Goal: Task Accomplishment & Management: Manage account settings

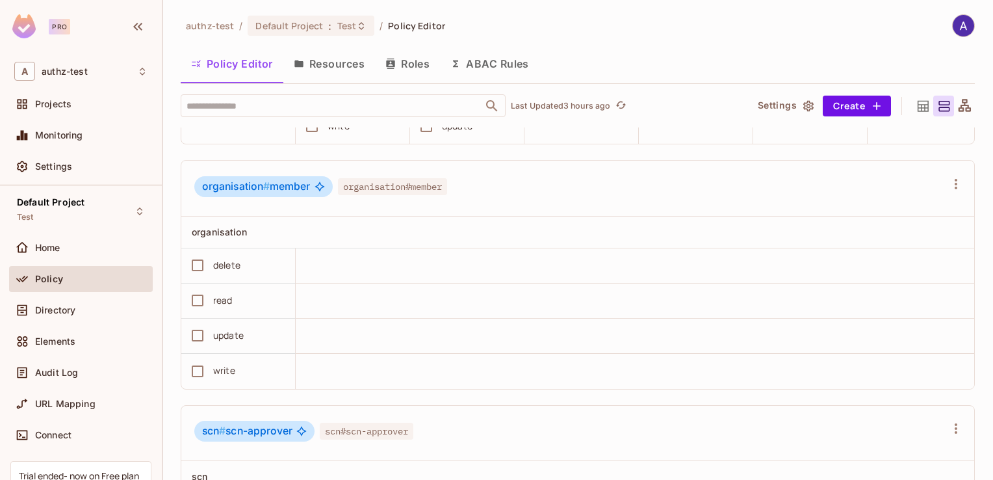
scroll to position [508, 0]
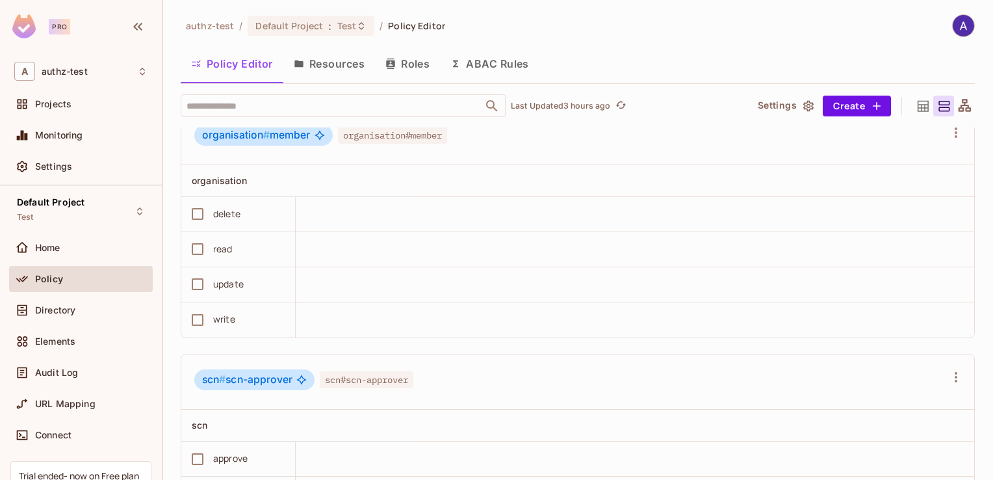
click at [343, 61] on button "Resources" at bounding box center [329, 63] width 92 height 33
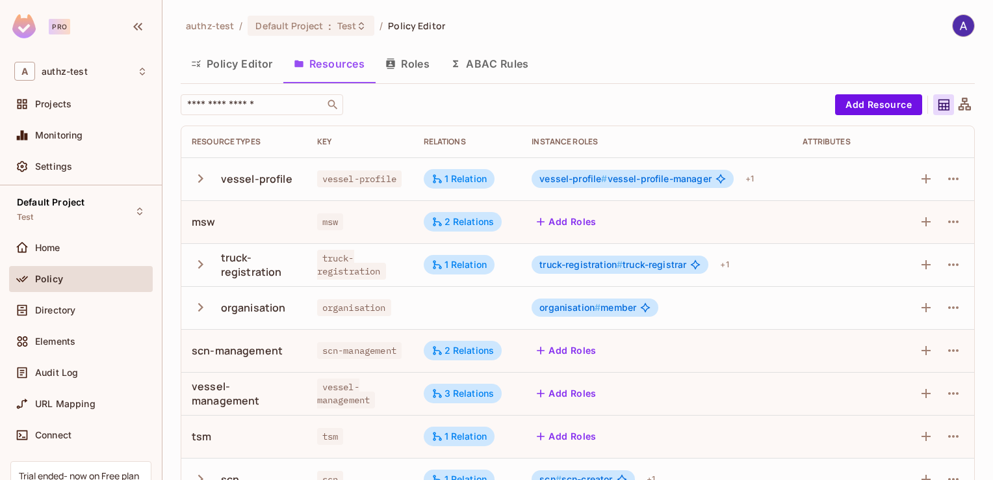
click at [198, 300] on icon "button" at bounding box center [201, 307] width 18 height 18
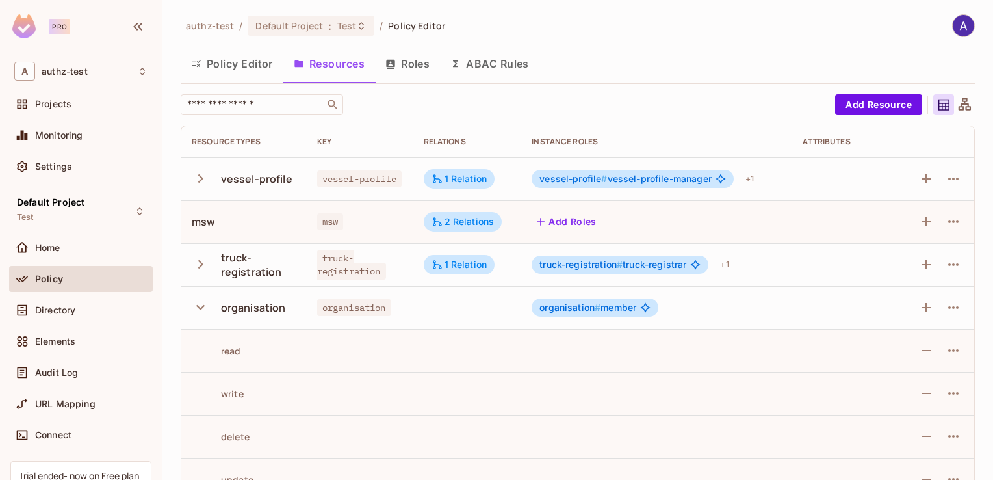
scroll to position [7, 0]
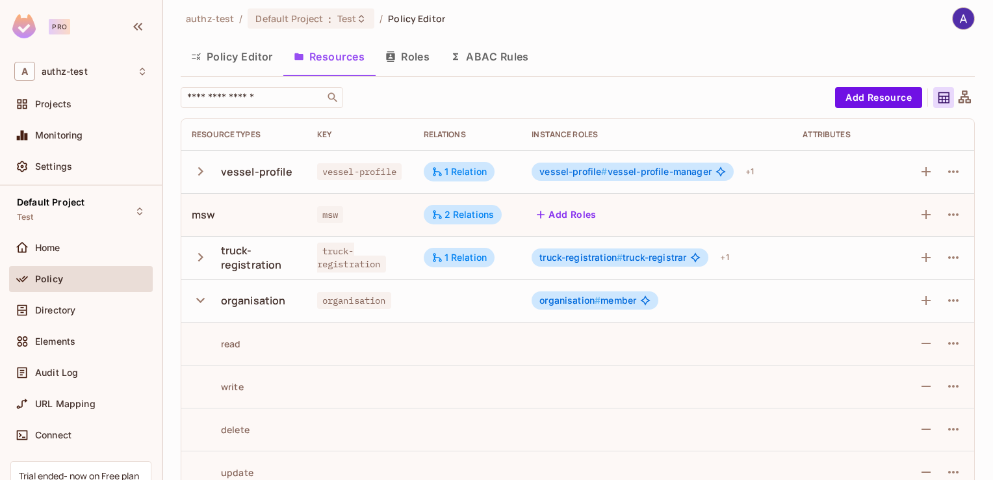
click at [198, 300] on icon "button" at bounding box center [200, 300] width 8 height 5
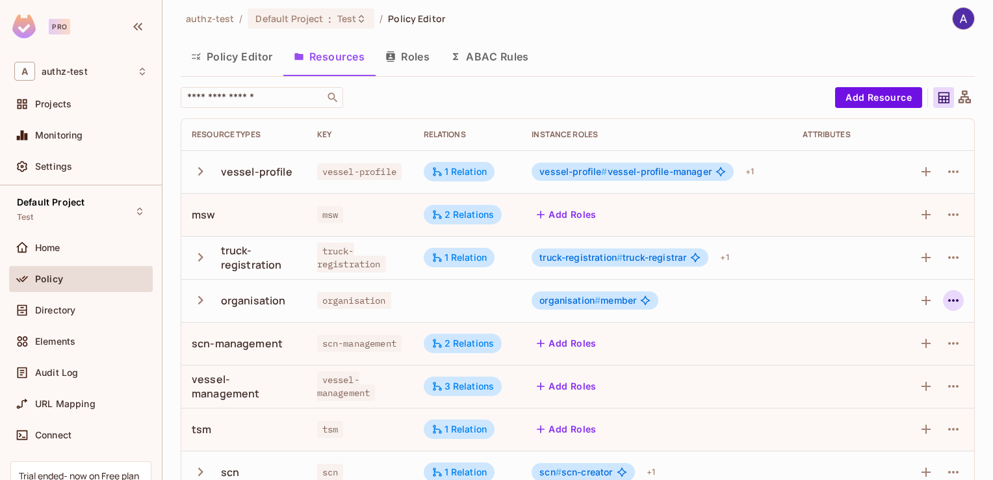
click at [948, 300] on icon "button" at bounding box center [953, 300] width 10 height 3
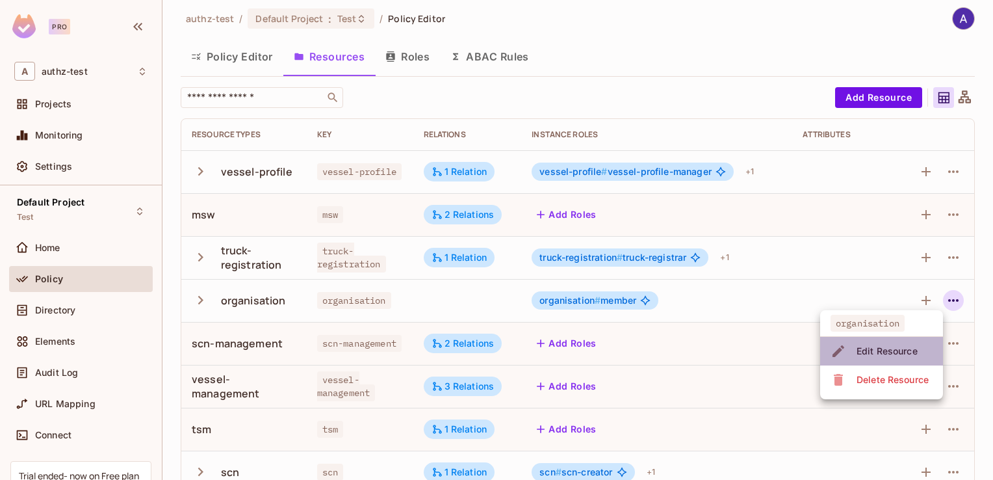
click at [891, 352] on div "Edit Resource" at bounding box center [887, 351] width 61 height 13
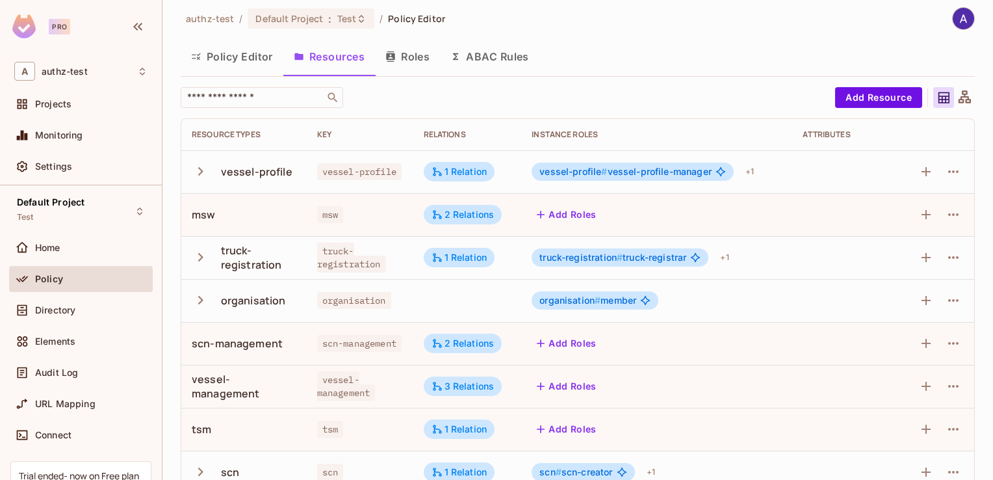
click at [932, 296] on div at bounding box center [936, 300] width 55 height 21
click at [946, 297] on icon "button" at bounding box center [954, 301] width 16 height 16
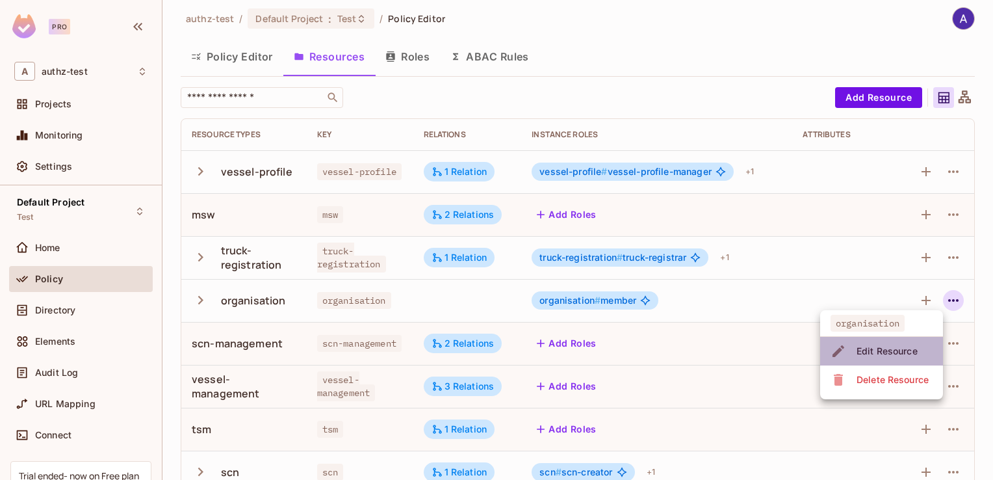
click at [880, 342] on span "Edit Resource" at bounding box center [887, 351] width 69 height 21
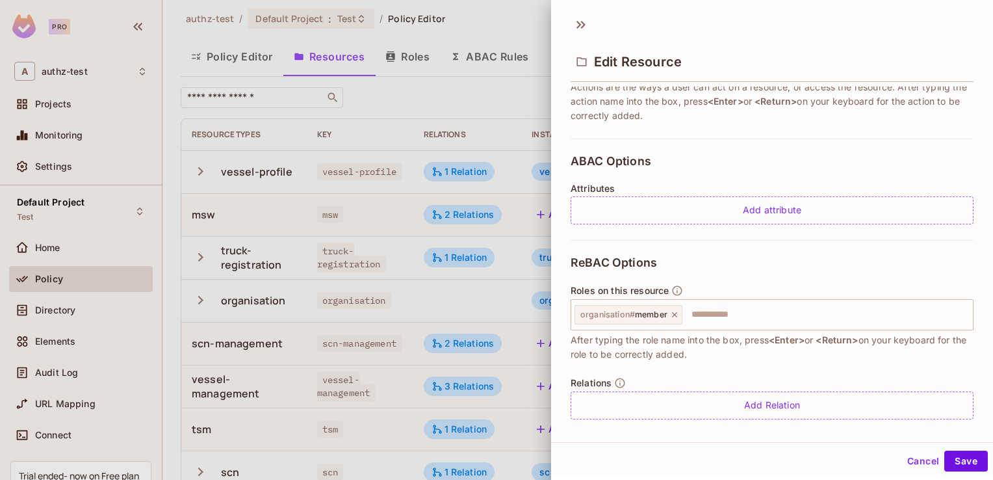
scroll to position [235, 0]
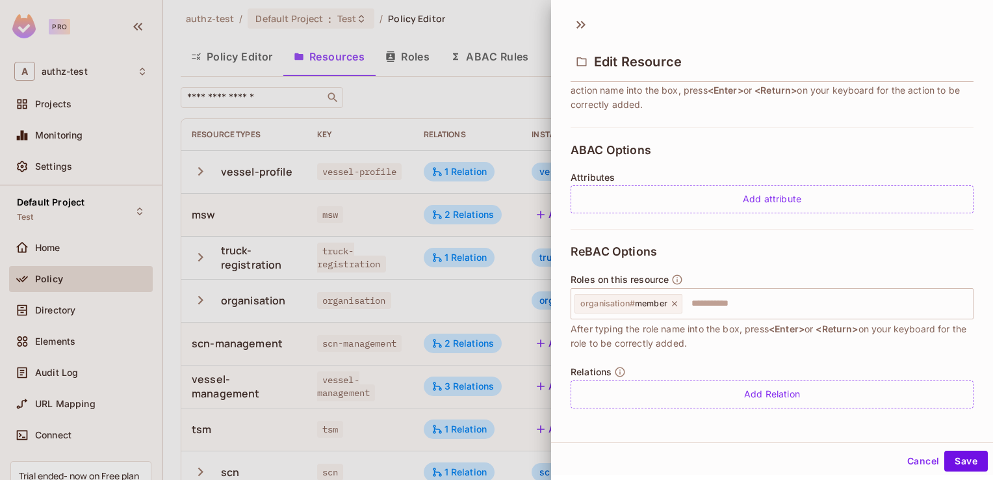
click at [912, 463] on button "Cancel" at bounding box center [923, 461] width 42 height 21
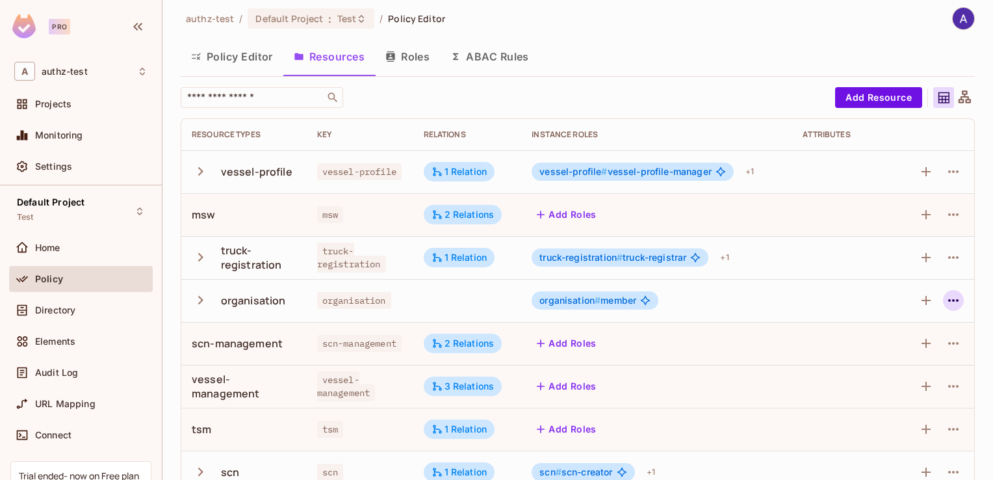
click at [946, 300] on icon "button" at bounding box center [954, 301] width 16 height 16
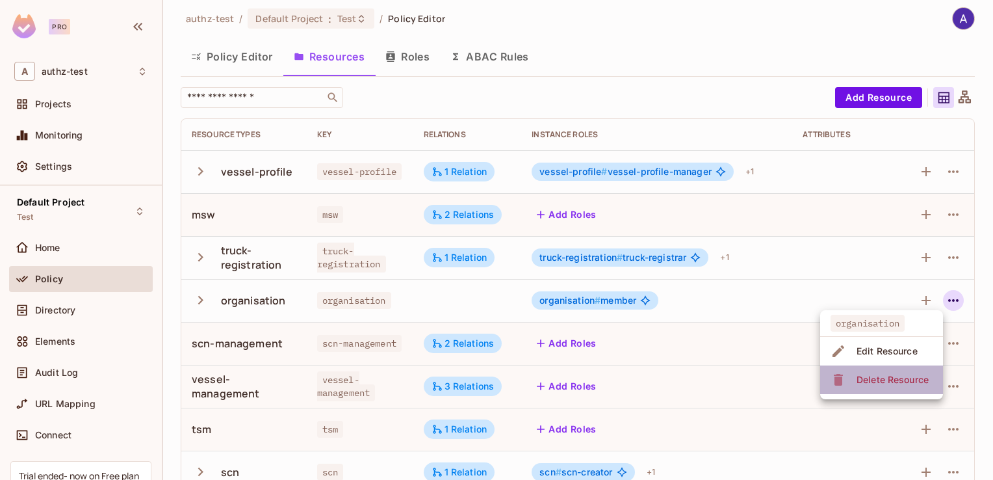
click at [881, 374] on div "Delete Resource" at bounding box center [893, 379] width 72 height 13
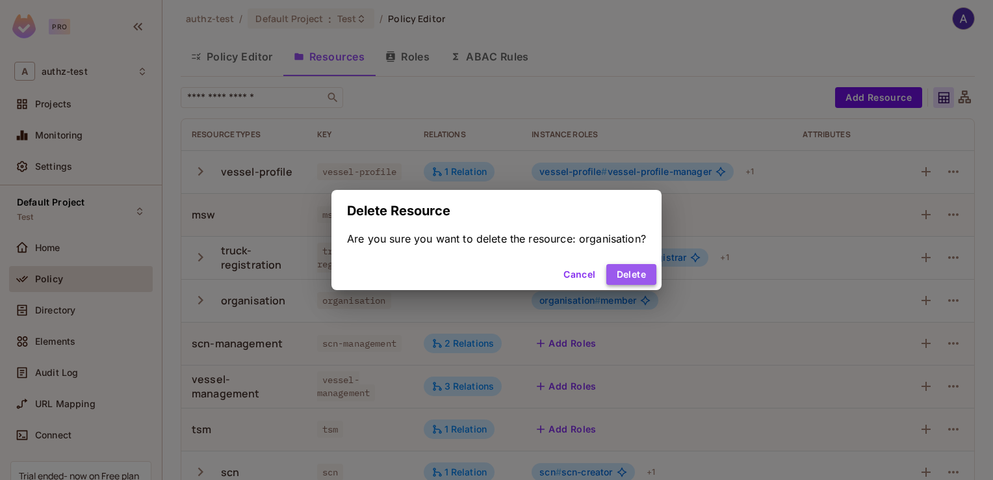
click at [632, 267] on button "Delete" at bounding box center [632, 274] width 50 height 21
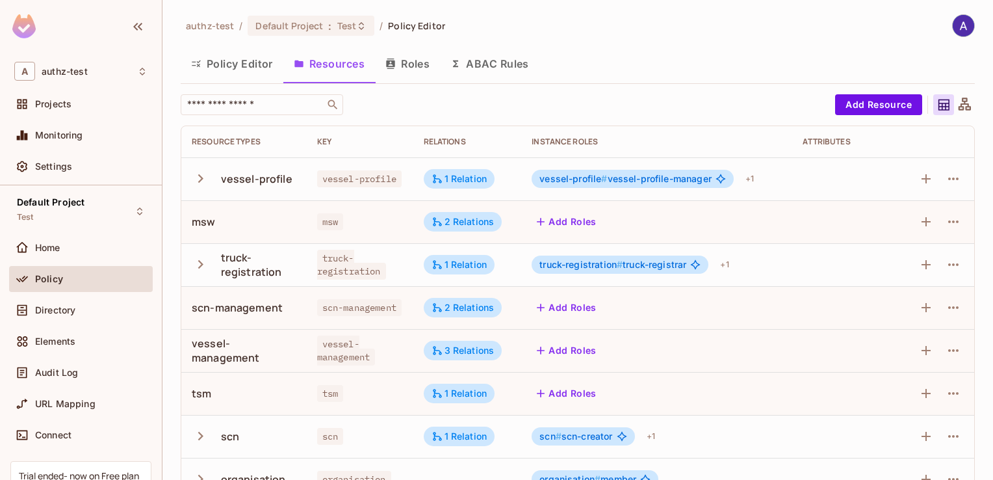
click at [245, 61] on button "Policy Editor" at bounding box center [232, 63] width 103 height 33
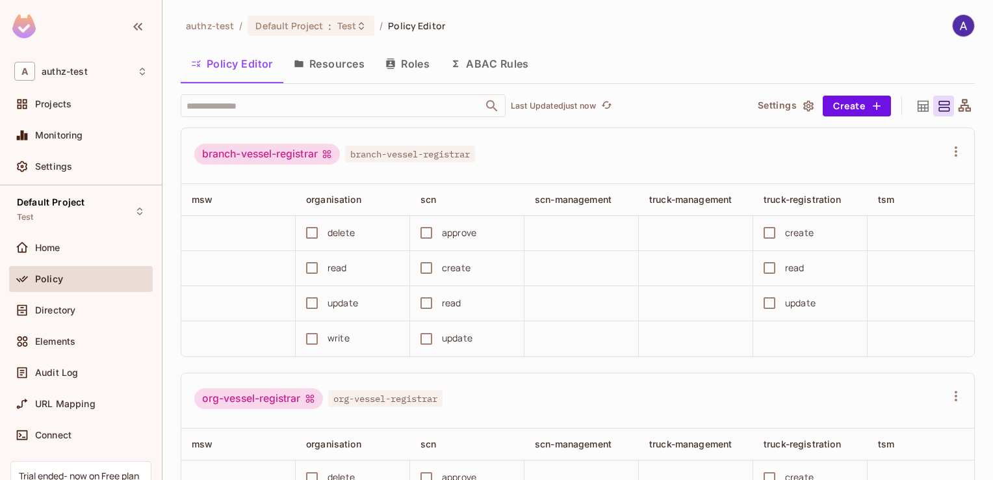
click at [345, 61] on button "Resources" at bounding box center [329, 63] width 92 height 33
